Goal: Task Accomplishment & Management: Manage account settings

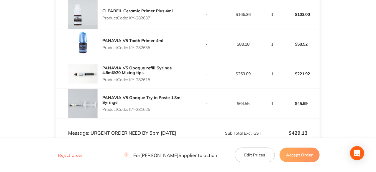
scroll to position [177, 0]
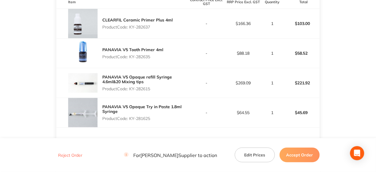
drag, startPoint x: 152, startPoint y: 26, endPoint x: 130, endPoint y: 30, distance: 22.5
click at [130, 30] on div "CLEARFIL Ceramic Primer Plus 4ml Product Code: KY-282637" at bounding box center [137, 23] width 70 height 16
copy p "KY-282637"
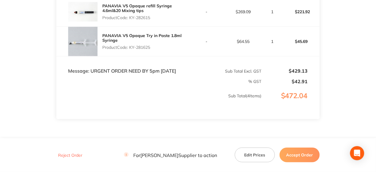
scroll to position [276, 0]
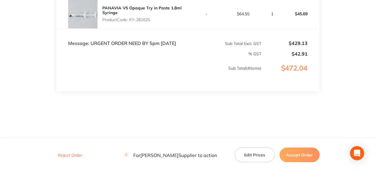
click at [298, 154] on button "Accept Order" at bounding box center [299, 155] width 40 height 15
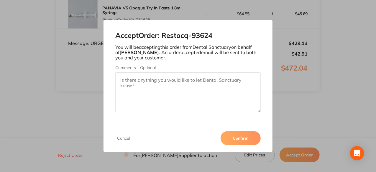
click at [239, 139] on button "Confirm" at bounding box center [240, 138] width 40 height 14
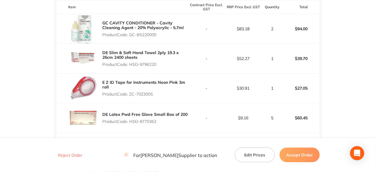
scroll to position [177, 0]
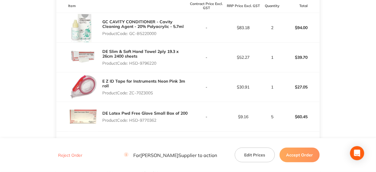
drag, startPoint x: 158, startPoint y: 34, endPoint x: 130, endPoint y: 37, distance: 27.6
click at [130, 37] on div "GC CAVITY CONDITIONER - Cavity Cleaning Agent - 20% Polyacrylic - 5.7ml Product…" at bounding box center [144, 27] width 85 height 21
copy p "GC-B5220000"
drag, startPoint x: 158, startPoint y: 64, endPoint x: 131, endPoint y: 59, distance: 27.6
click at [131, 59] on div "DE Slim & Soft Hand Towel 2ply 19.3 x 26cm 2400 sheets Product Code: HSD-9796220" at bounding box center [144, 57] width 85 height 21
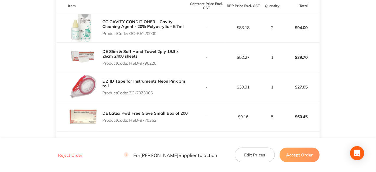
copy p "HSD-9796220"
drag, startPoint x: 154, startPoint y: 92, endPoint x: 130, endPoint y: 95, distance: 24.5
click at [130, 95] on p "Product Code: ZC-70Z300S" at bounding box center [144, 93] width 85 height 5
copy p "ZC-70Z300S"
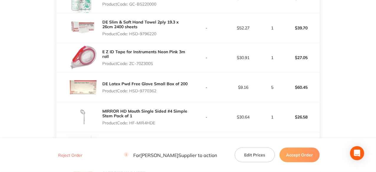
drag, startPoint x: 157, startPoint y: 91, endPoint x: 130, endPoint y: 92, distance: 26.2
click at [130, 92] on p "Product Code: HSD-9770362" at bounding box center [144, 91] width 85 height 5
copy p "HSD-9770362"
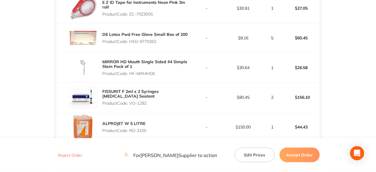
scroll to position [265, 0]
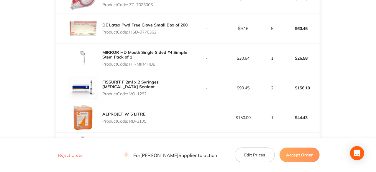
drag, startPoint x: 157, startPoint y: 65, endPoint x: 130, endPoint y: 67, distance: 26.9
click at [130, 67] on div "MIRROR HD Mouth Single Sided #4 Simple Stem Pack of 1 Product Code: HF-MIR4HDE" at bounding box center [144, 58] width 85 height 21
copy p "HF-MIR4HDE"
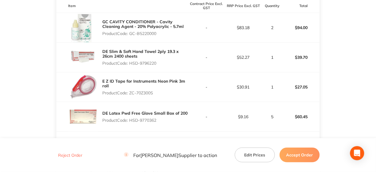
scroll to position [0, 0]
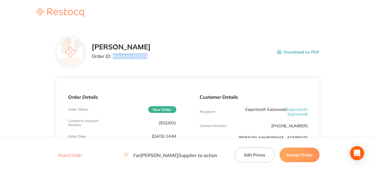
drag, startPoint x: 145, startPoint y: 56, endPoint x: 113, endPoint y: 57, distance: 32.4
click at [113, 57] on p "Order ID: Restocq- 93628" at bounding box center [121, 56] width 59 height 5
copy p "Restocq- 93628"
click at [310, 156] on button "Accept Order" at bounding box center [299, 155] width 40 height 15
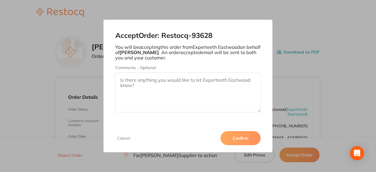
click at [229, 139] on button "Confirm" at bounding box center [240, 138] width 40 height 14
